Goal: Task Accomplishment & Management: Manage account settings

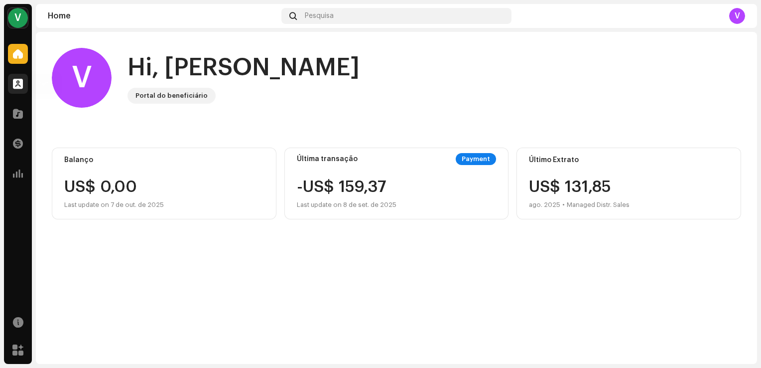
click at [26, 82] on div at bounding box center [18, 84] width 20 height 20
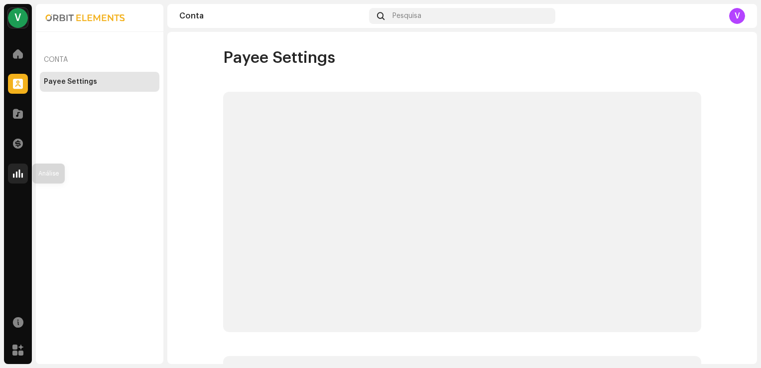
click at [19, 171] on span at bounding box center [18, 173] width 10 height 8
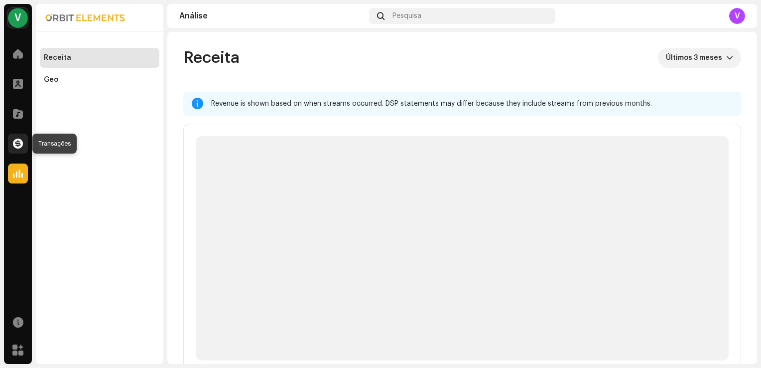
click at [18, 142] on span at bounding box center [18, 143] width 10 height 8
